Goal: Task Accomplishment & Management: Manage account settings

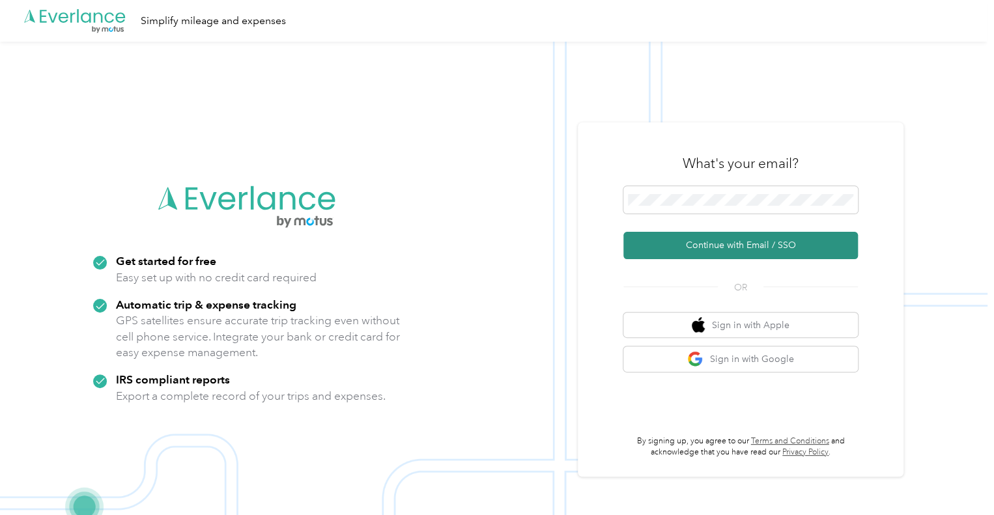
click at [743, 246] on button "Continue with Email / SSO" at bounding box center [740, 245] width 234 height 27
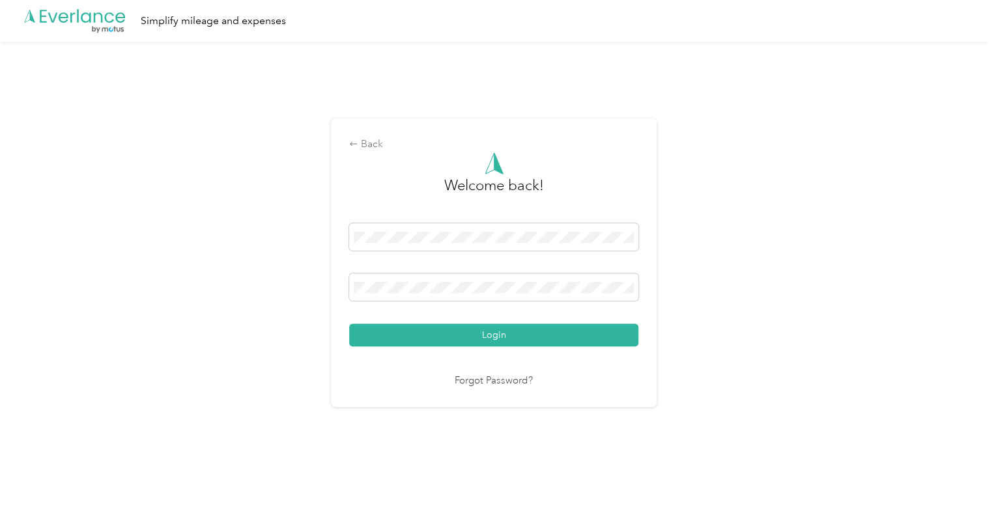
click at [349, 324] on button "Login" at bounding box center [493, 335] width 289 height 23
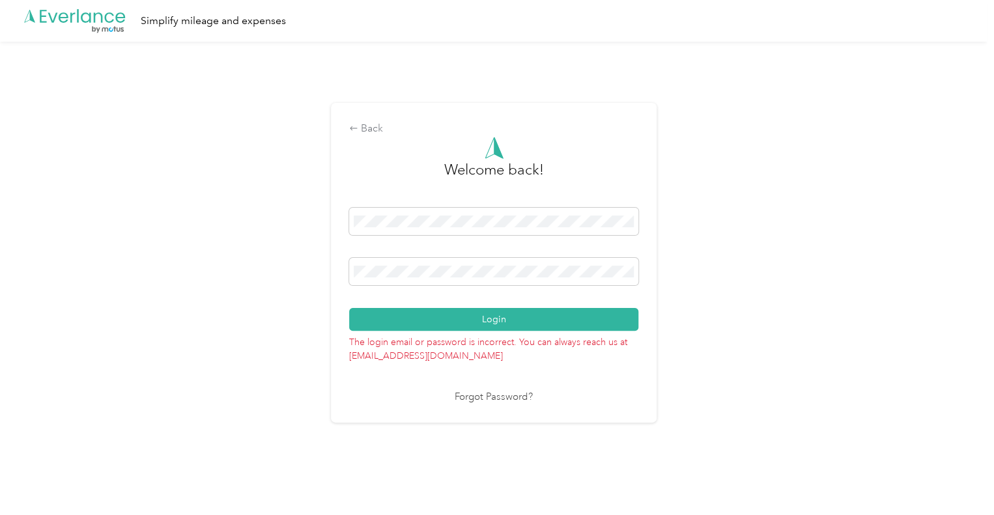
click at [349, 308] on button "Login" at bounding box center [493, 319] width 289 height 23
